Goal: Task Accomplishment & Management: Use online tool/utility

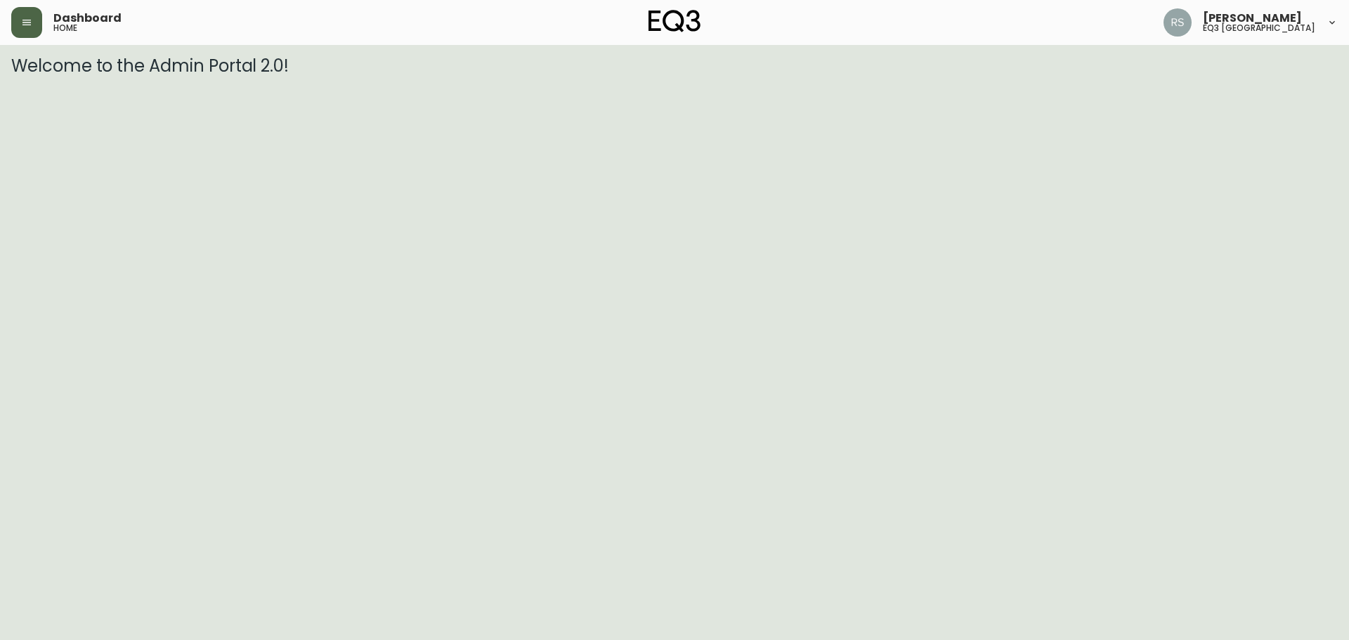
click at [18, 18] on button "button" at bounding box center [26, 22] width 31 height 31
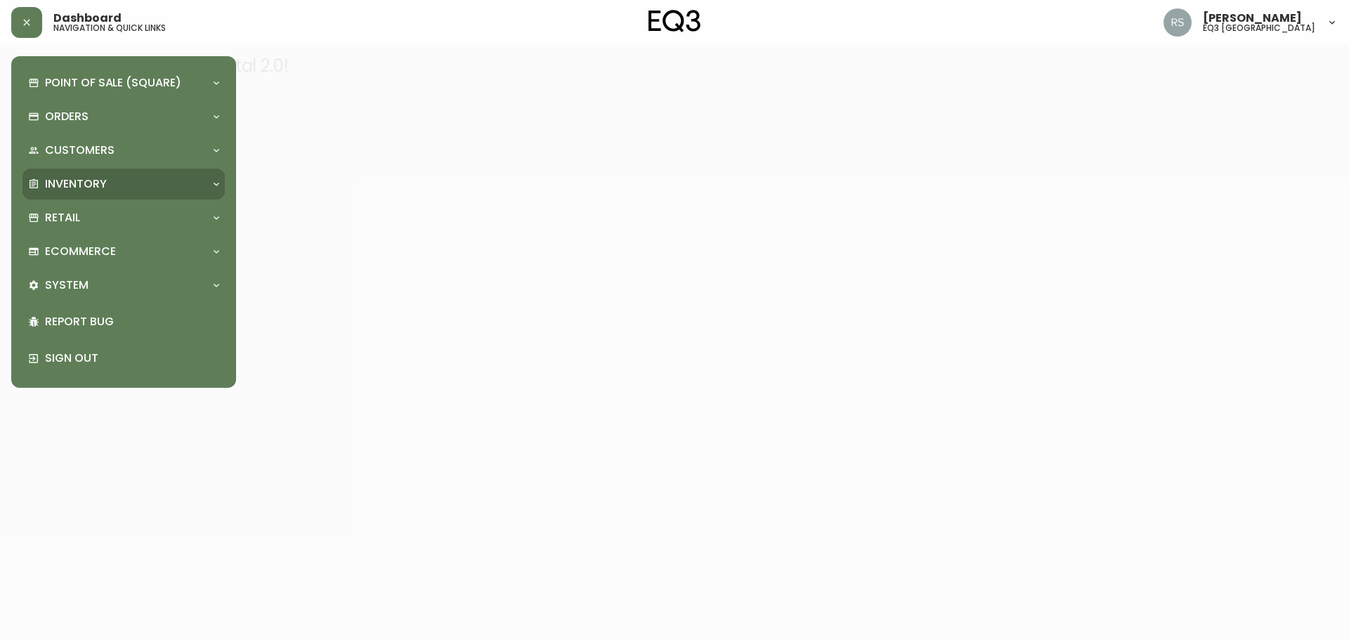
click at [116, 176] on div "Inventory" at bounding box center [116, 183] width 177 height 15
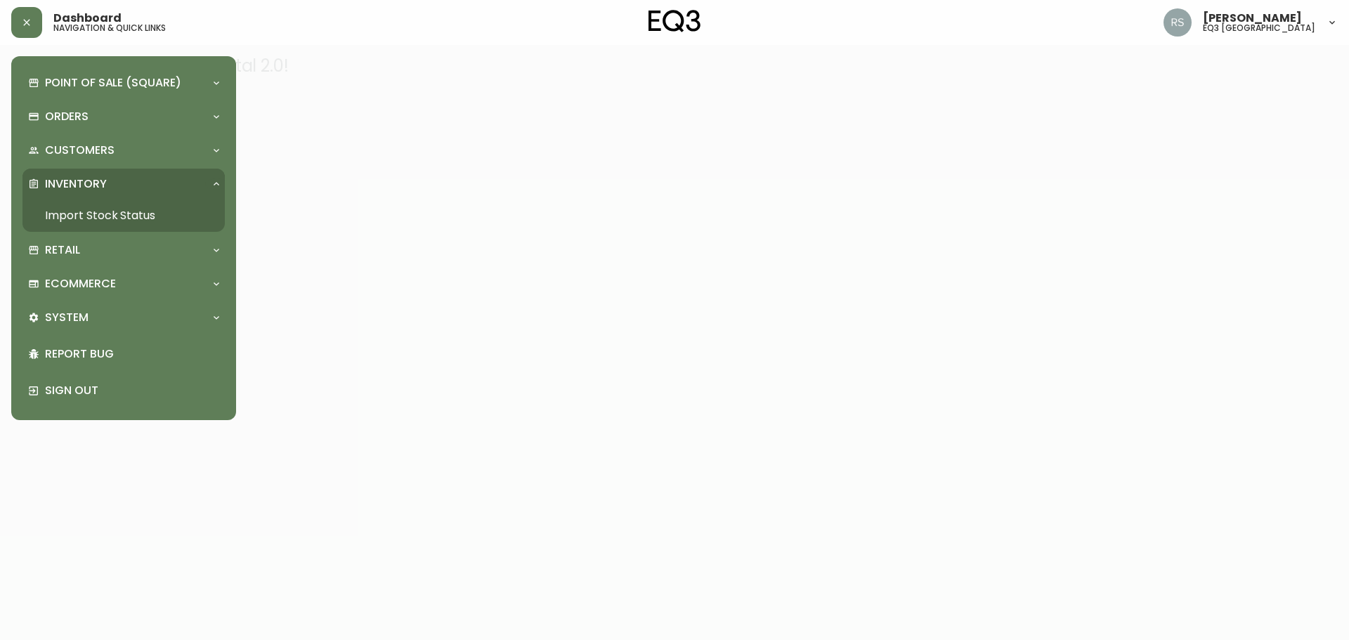
click at [147, 232] on div "Point of Sale (Square) Payments Virtual Terminal Transactions Search Terminals …" at bounding box center [123, 237] width 202 height 341
click at [139, 207] on link "Import Stock Status" at bounding box center [123, 216] width 202 height 32
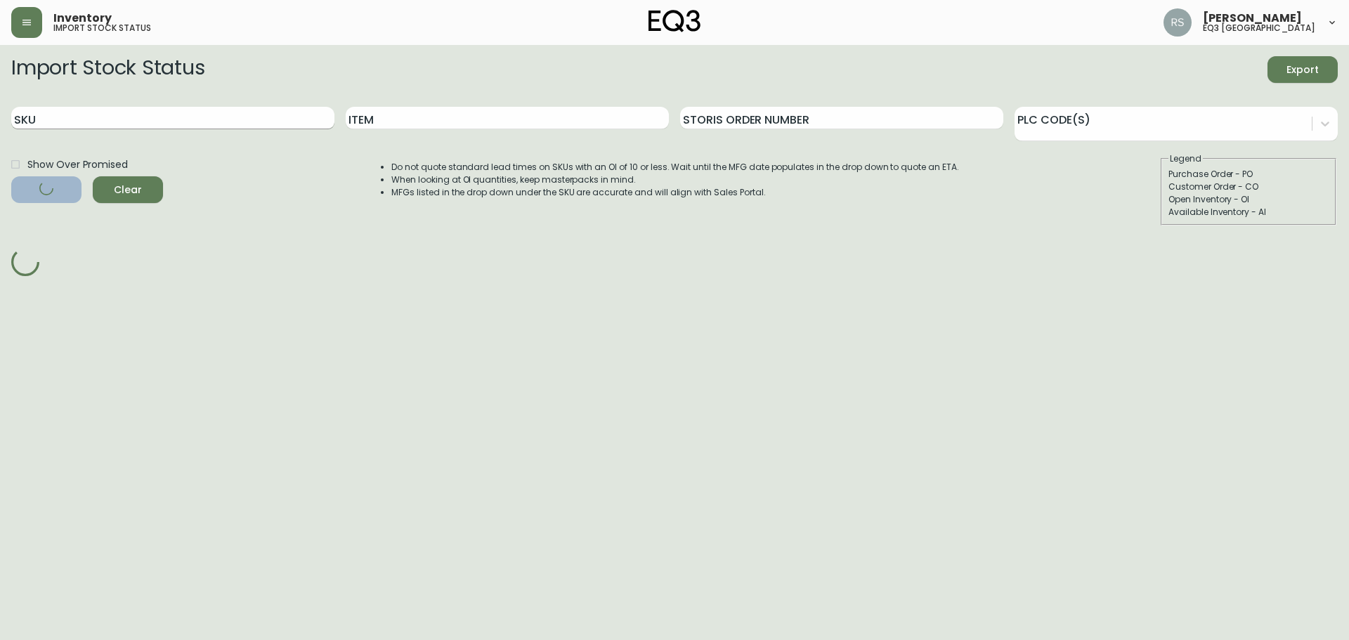
click at [88, 126] on input "SKU" at bounding box center [172, 118] width 323 height 22
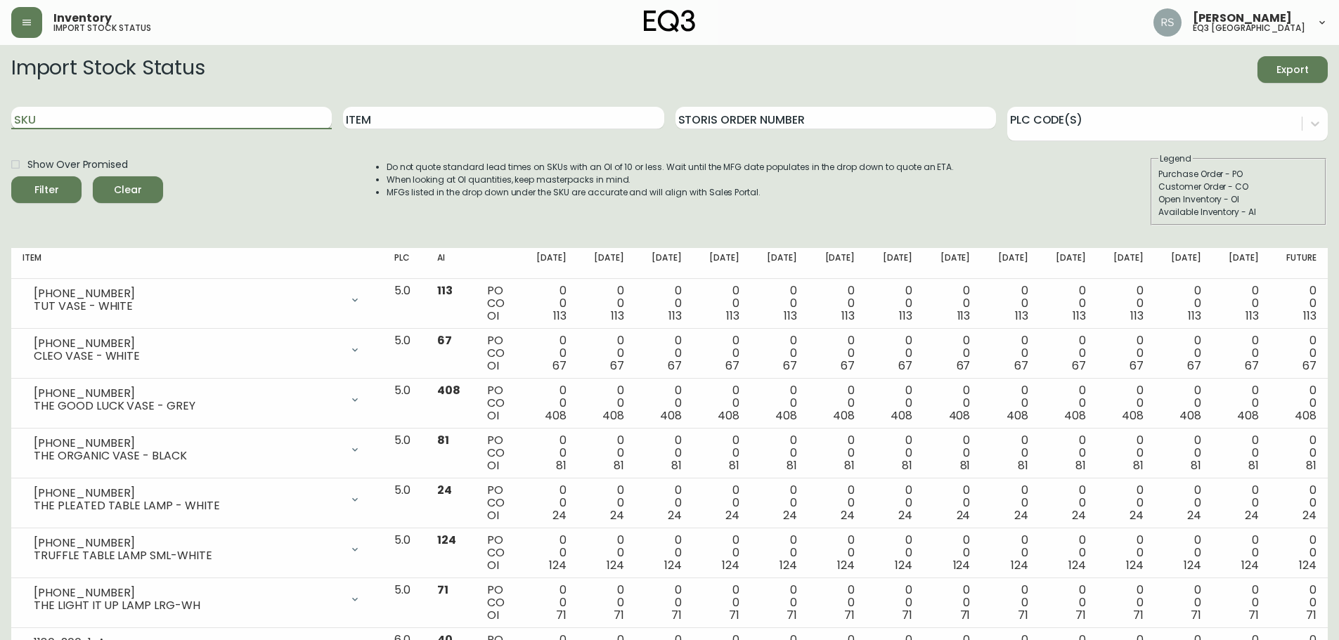
click at [88, 123] on input "SKU" at bounding box center [171, 118] width 320 height 22
paste input "[PHONE_NUMBER]"
type input "[PHONE_NUMBER]"
click at [11, 176] on button "Filter" at bounding box center [46, 189] width 70 height 27
